Goal: Information Seeking & Learning: Learn about a topic

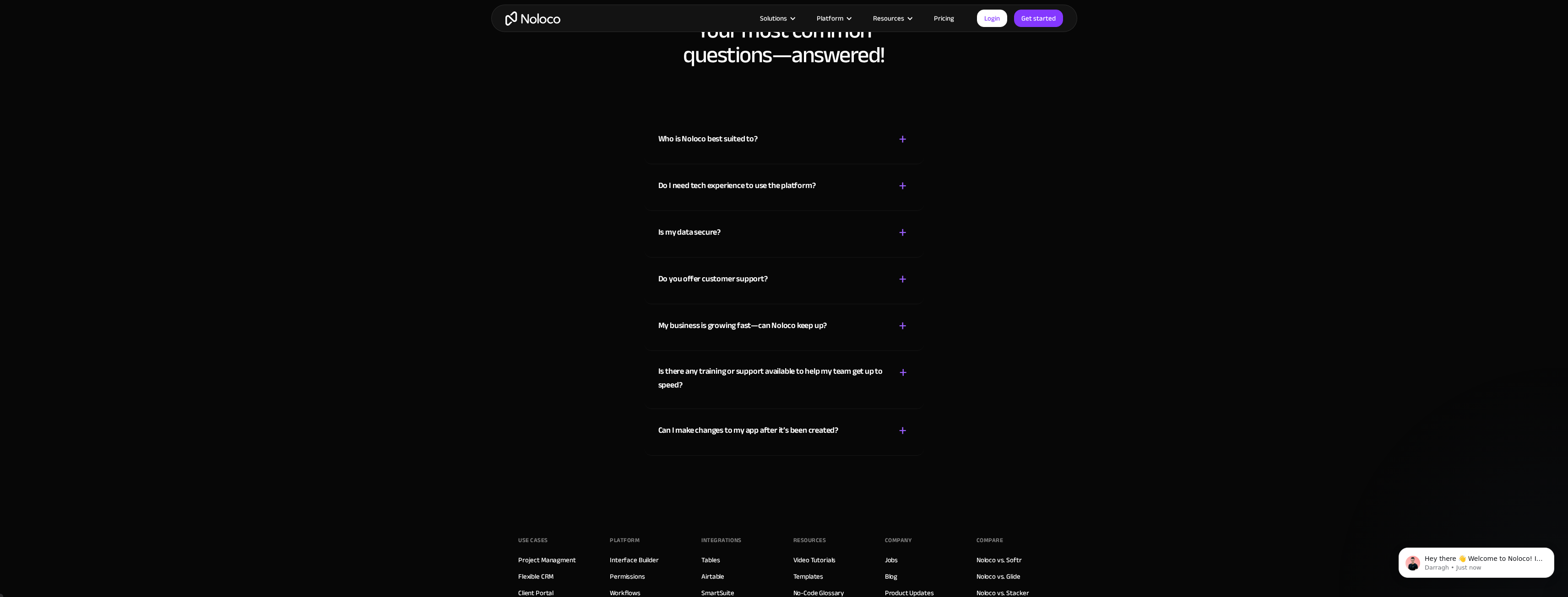
scroll to position [5348, 0]
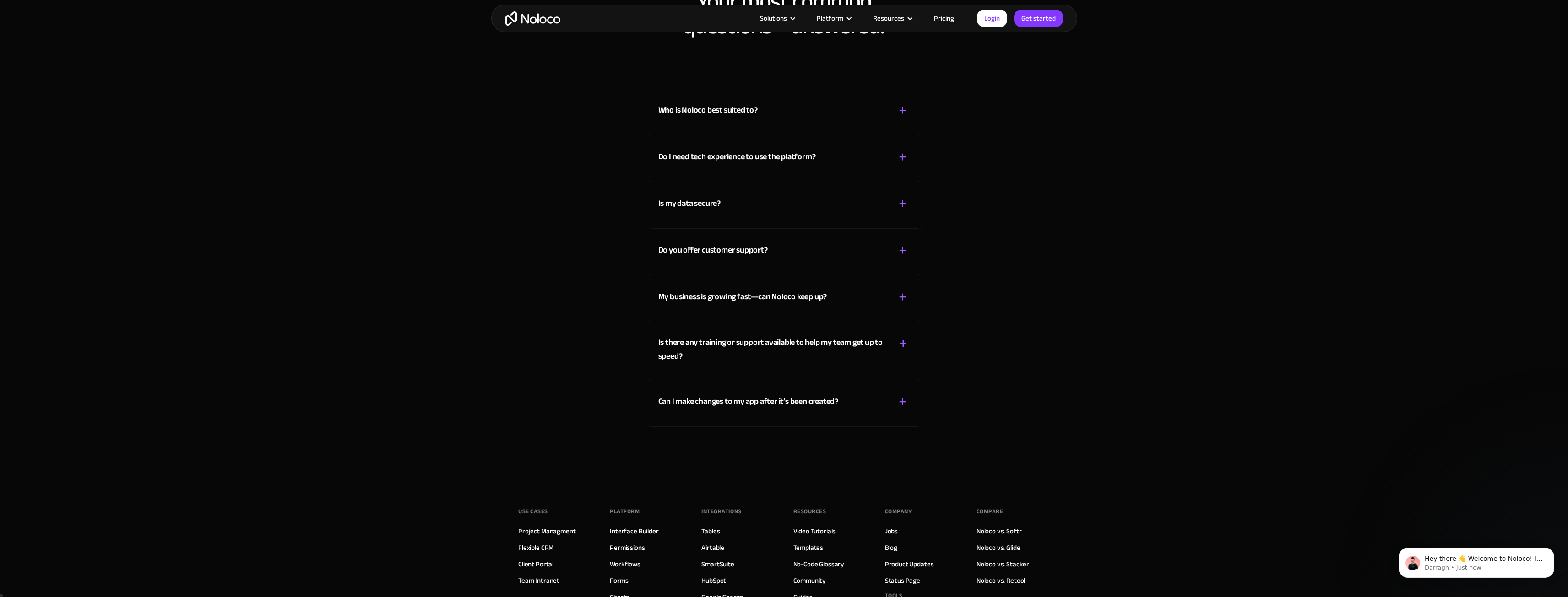
click at [939, 20] on link "Pricing" at bounding box center [944, 18] width 43 height 12
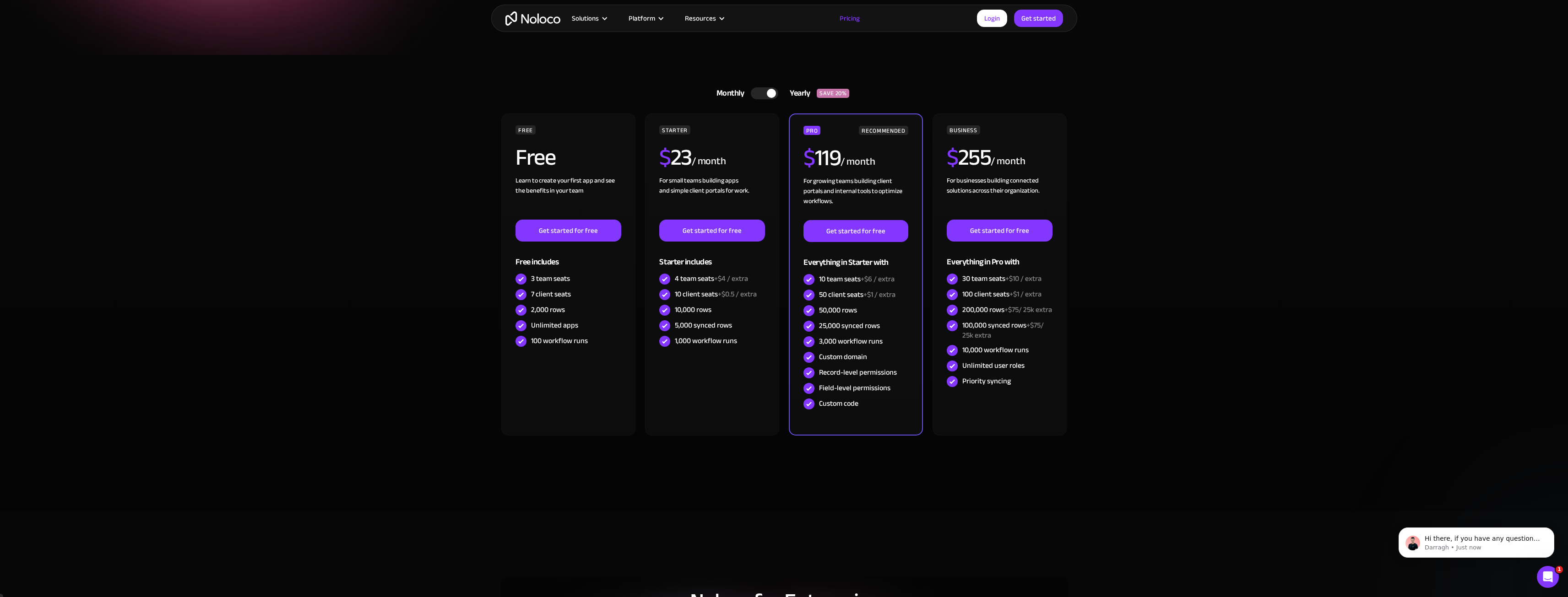
scroll to position [169, 0]
click at [771, 89] on div at bounding box center [771, 93] width 9 height 9
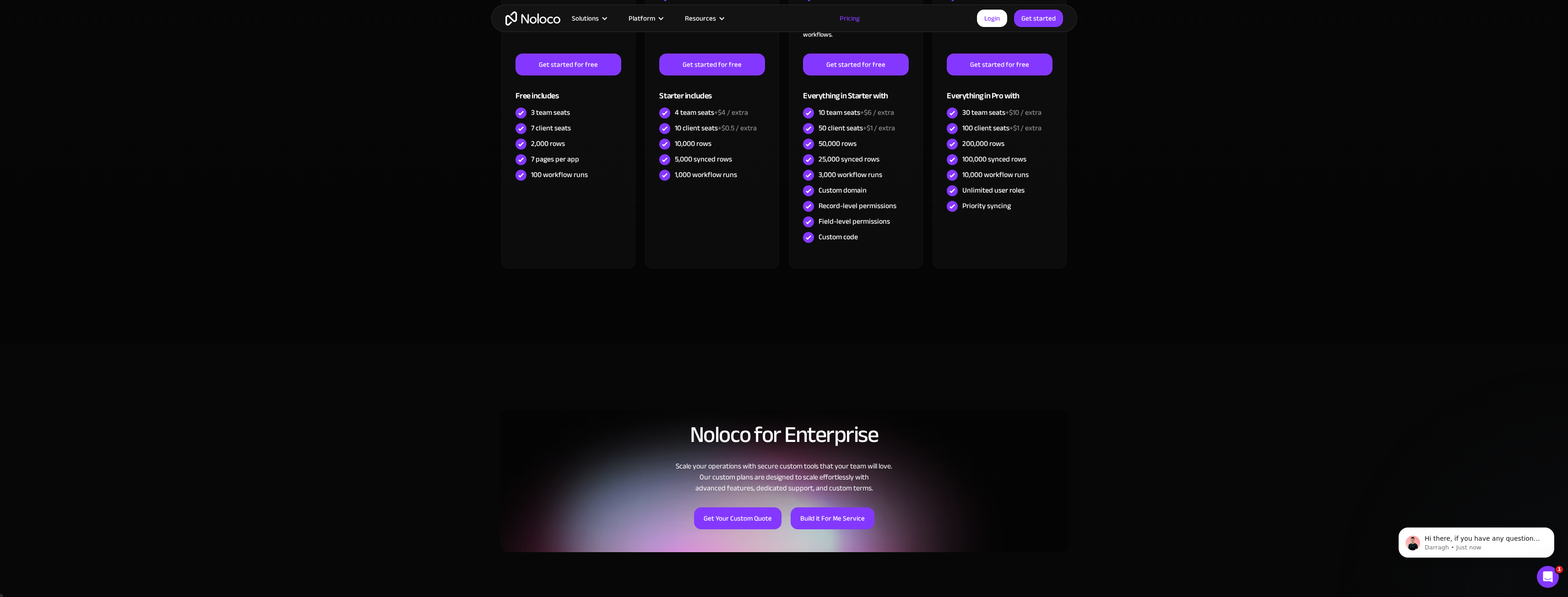
scroll to position [0, 0]
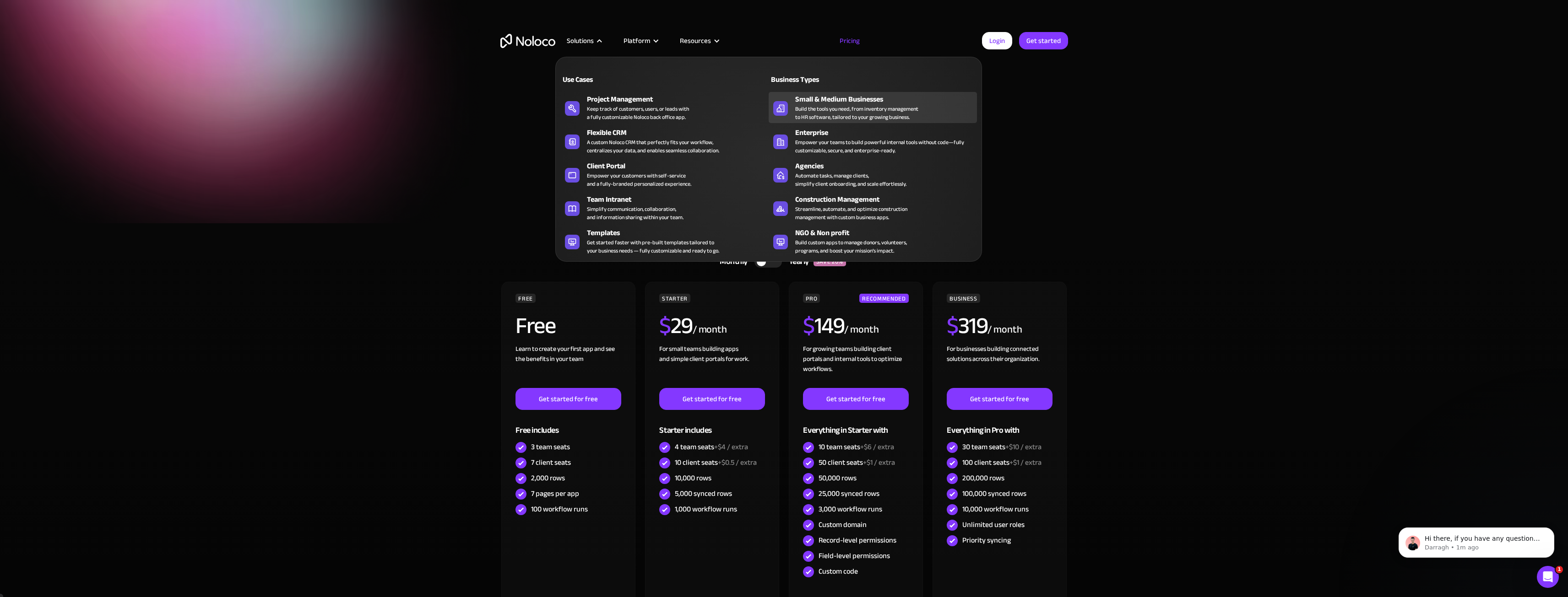
click at [927, 110] on div "Small & Medium Businesses Build the tools you need, from inventory management t…" at bounding box center [883, 108] width 177 height 28
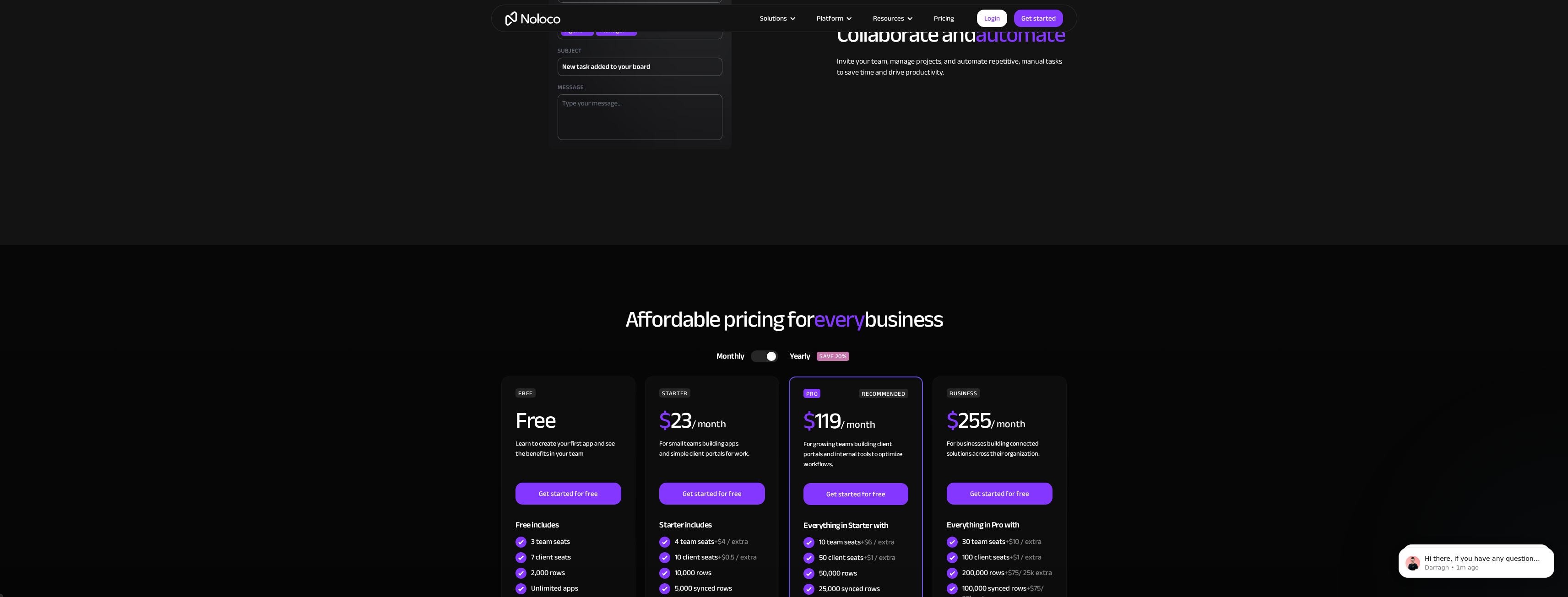
scroll to position [2226, 0]
click at [759, 354] on div at bounding box center [764, 356] width 28 height 12
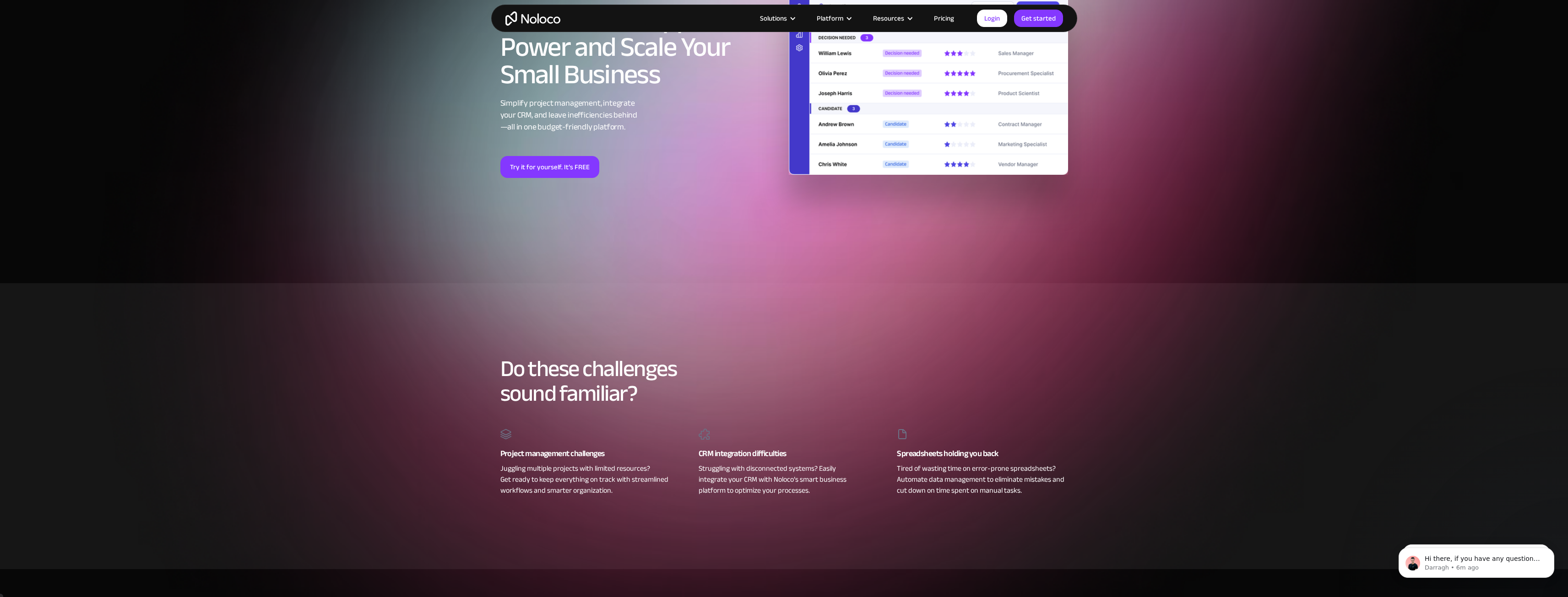
scroll to position [111, 0]
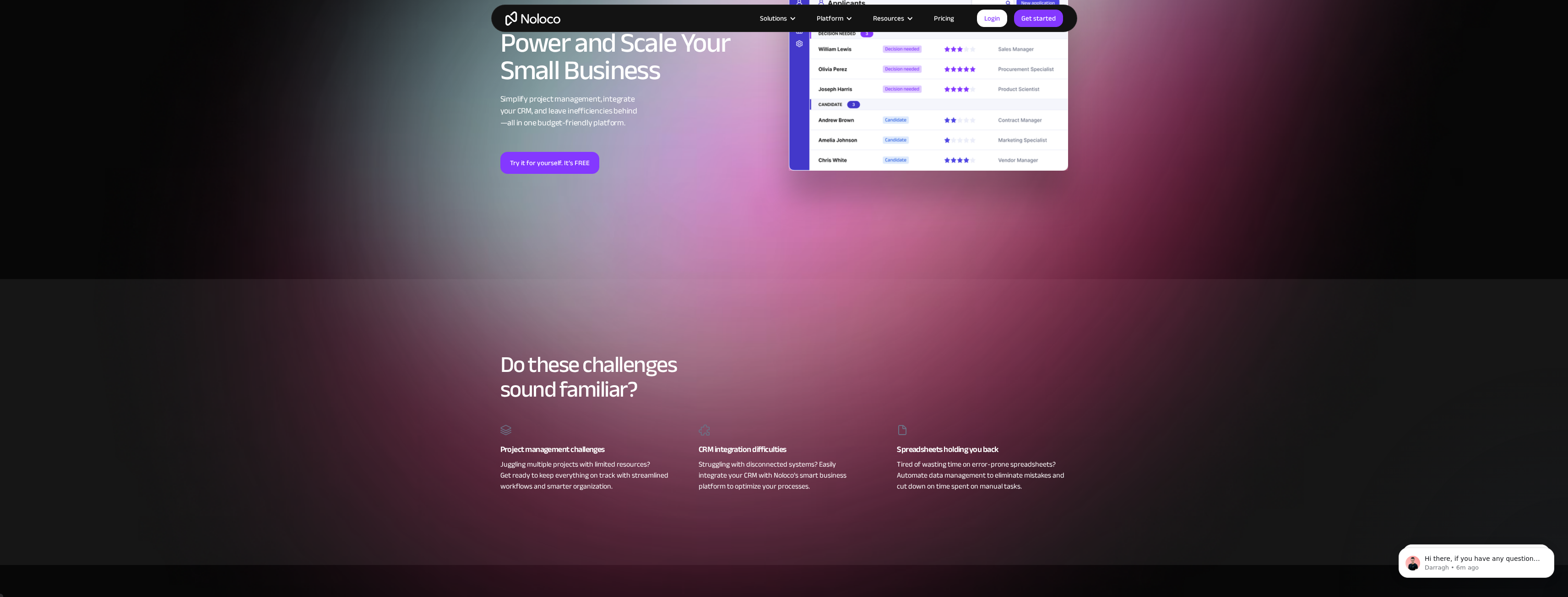
click at [940, 14] on link "Pricing" at bounding box center [944, 18] width 43 height 12
